Goal: Transaction & Acquisition: Book appointment/travel/reservation

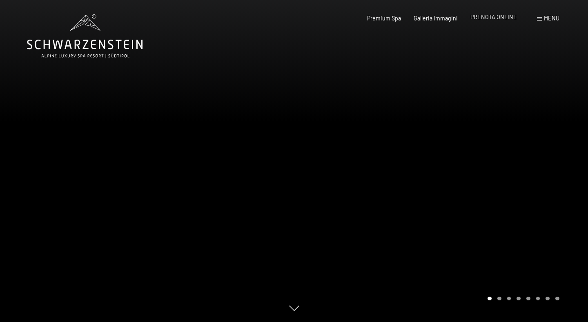
click at [489, 21] on div "PRENOTA ONLINE" at bounding box center [493, 17] width 47 height 8
click at [489, 16] on span "PRENOTA ONLINE" at bounding box center [493, 16] width 47 height 7
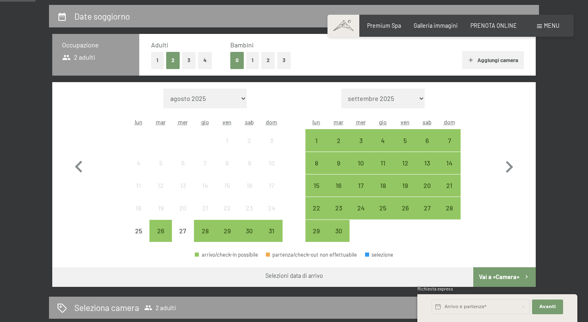
scroll to position [175, 0]
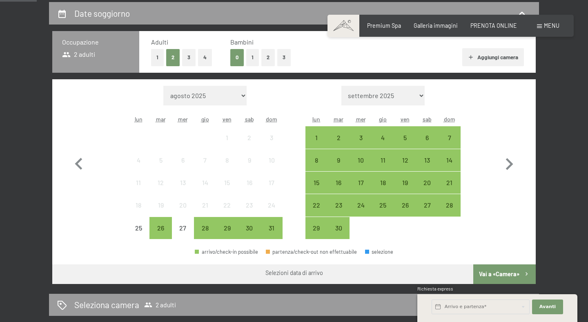
click at [187, 59] on button "3" at bounding box center [188, 57] width 13 height 17
click at [427, 138] on div "6" at bounding box center [427, 144] width 20 height 20
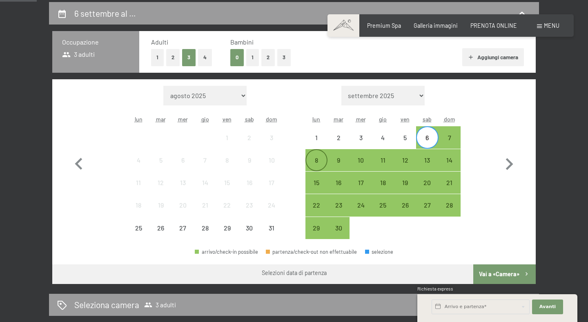
click at [320, 154] on div "8" at bounding box center [316, 160] width 20 height 20
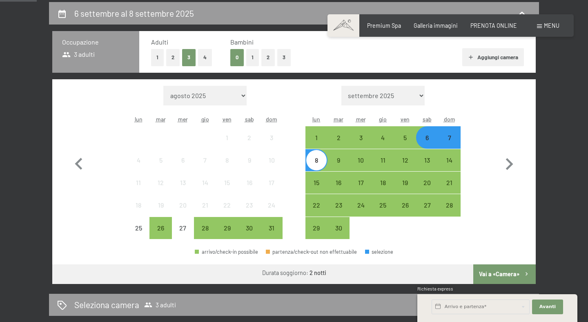
click at [505, 273] on button "Vai a «Camera»" at bounding box center [504, 274] width 62 height 20
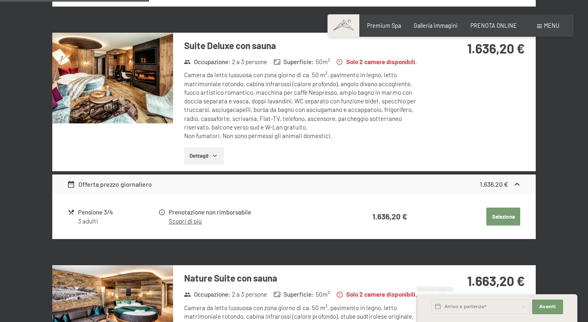
scroll to position [163, 0]
